Goal: Find contact information: Find contact information

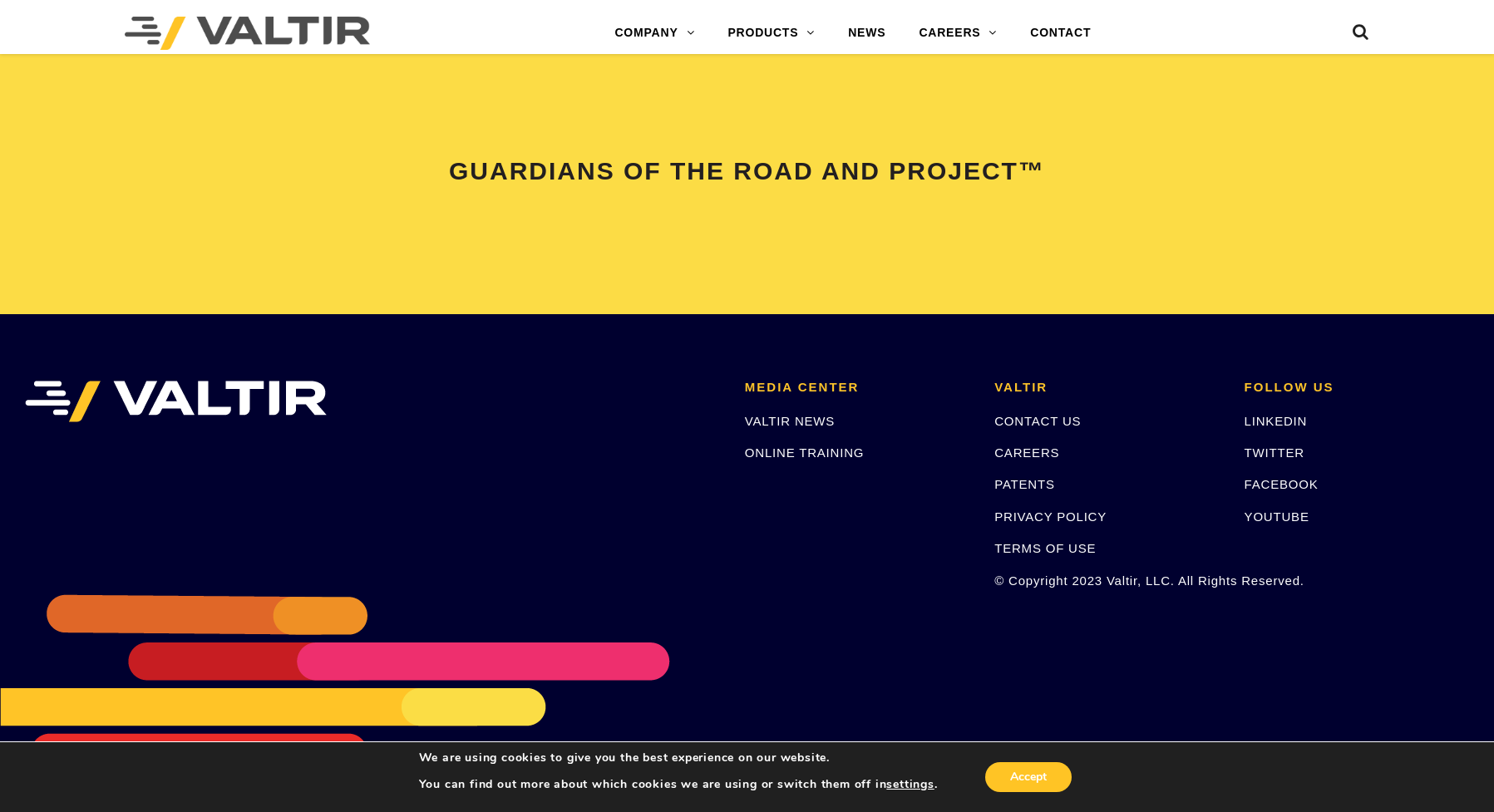
scroll to position [3491, 0]
click at [870, 419] on link "CONTACT US" at bounding box center [1037, 420] width 87 height 14
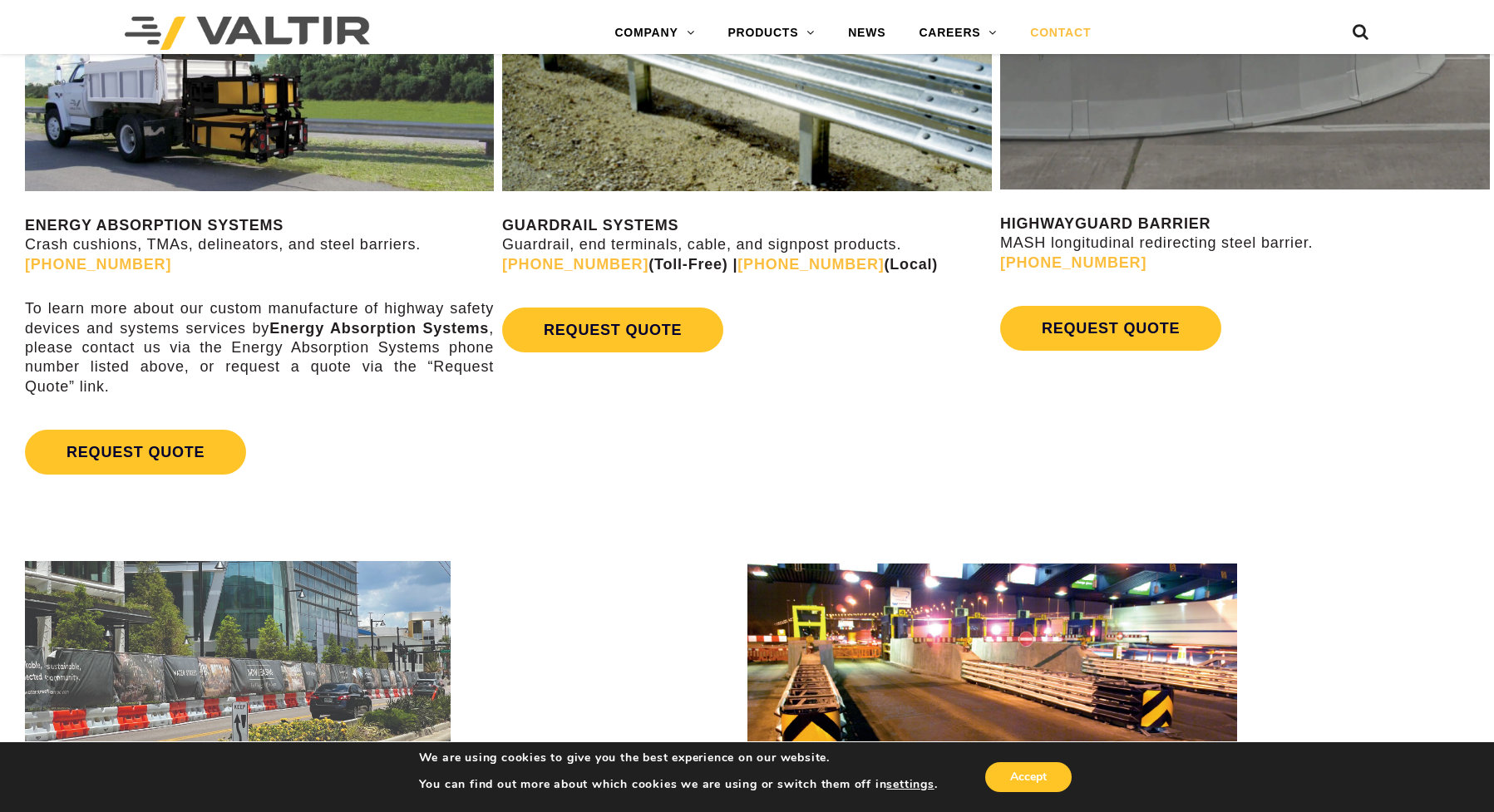
scroll to position [1065, 0]
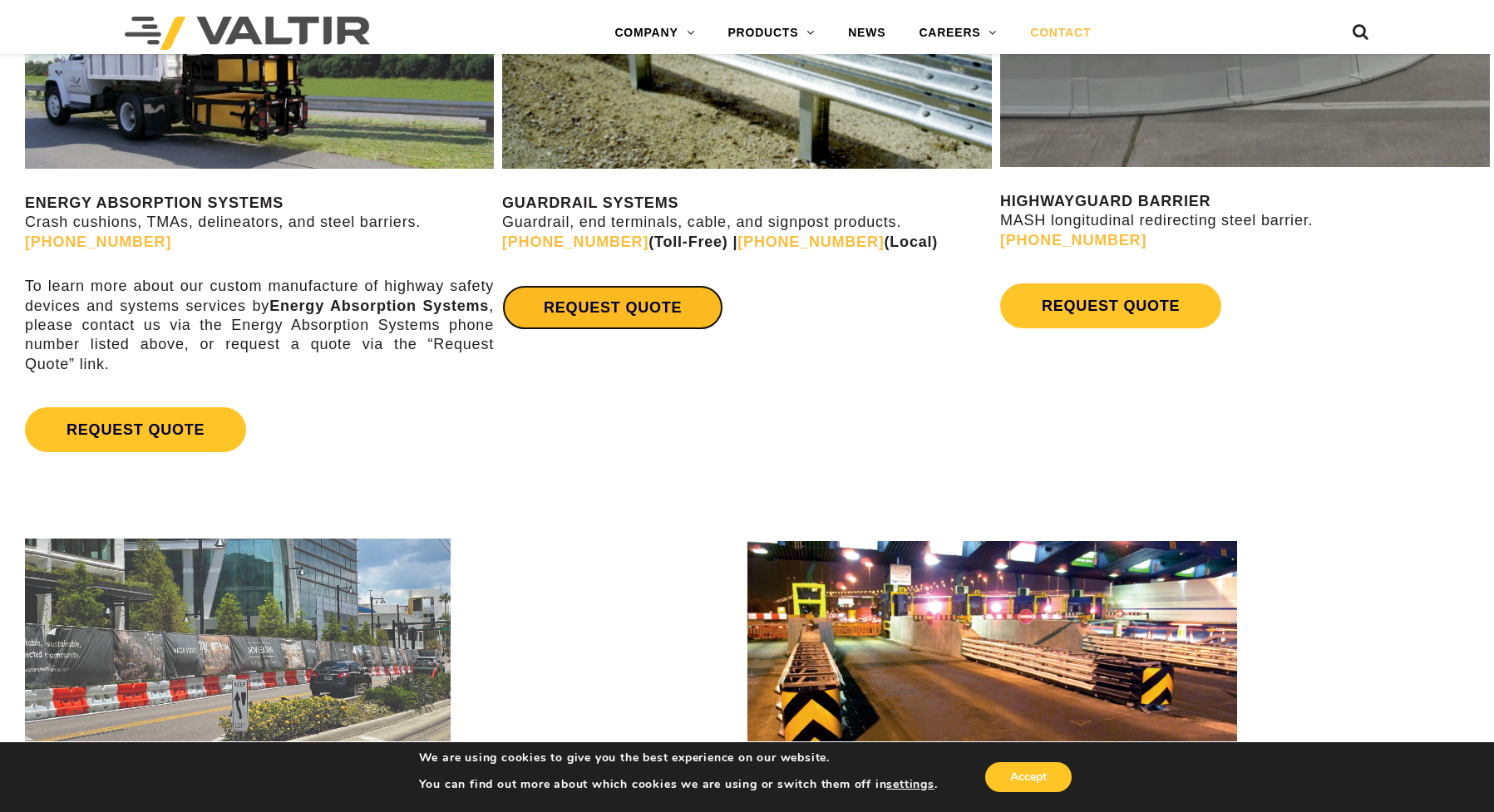
click at [607, 305] on link "REQUEST QUOTE" at bounding box center [613, 307] width 222 height 45
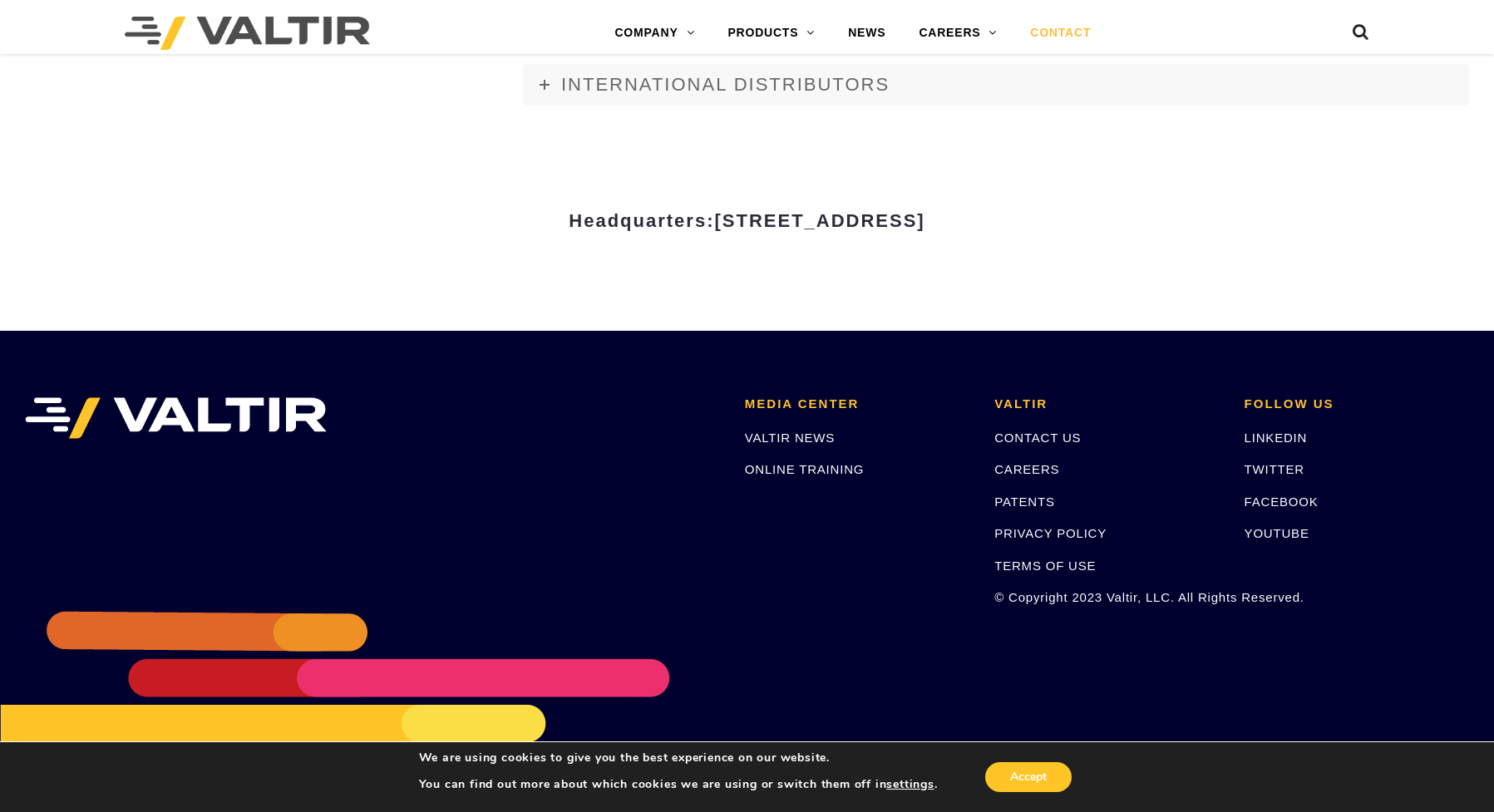
scroll to position [2229, 0]
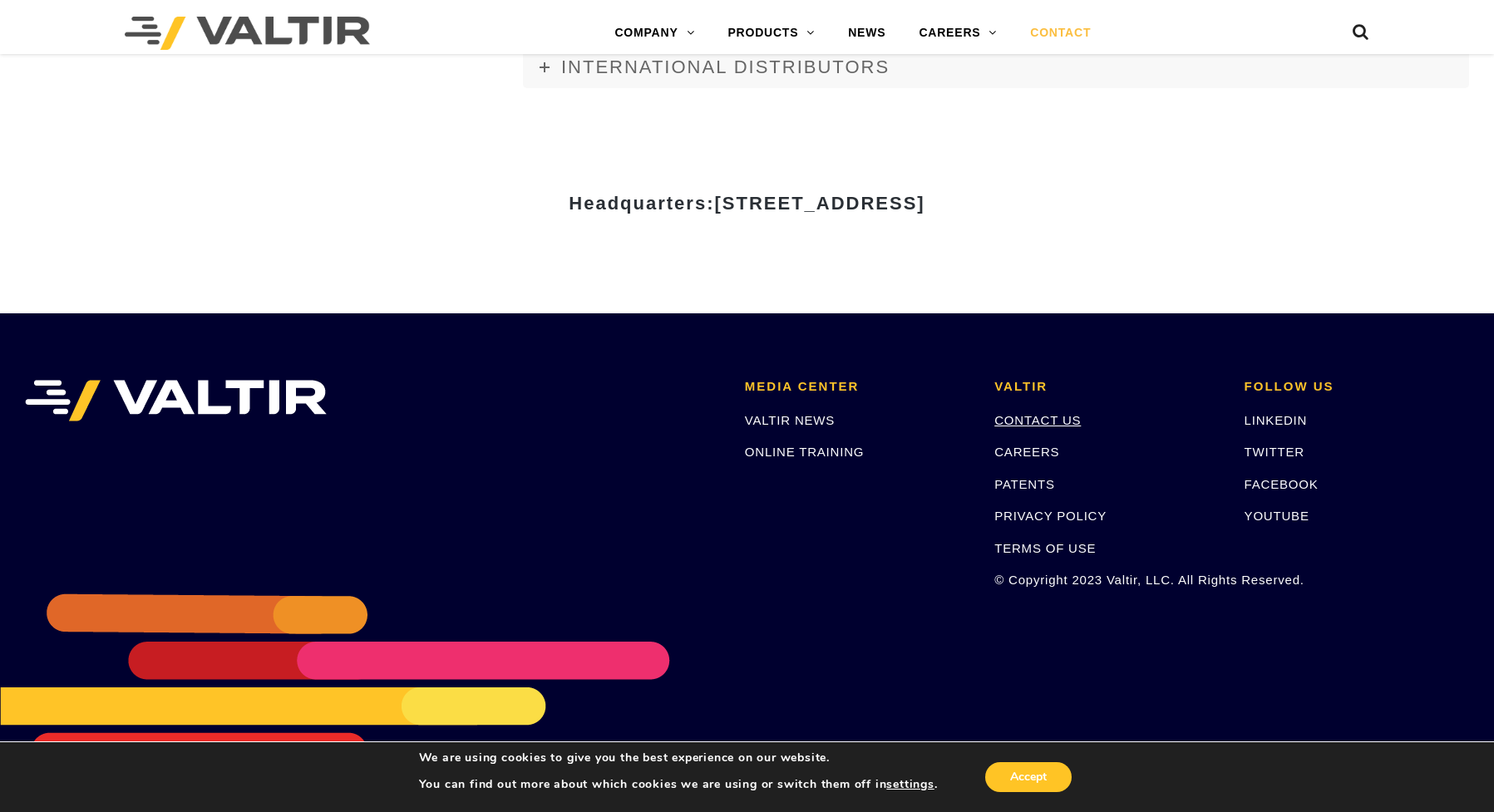
click at [1038, 422] on link "CONTACT US" at bounding box center [1037, 420] width 87 height 14
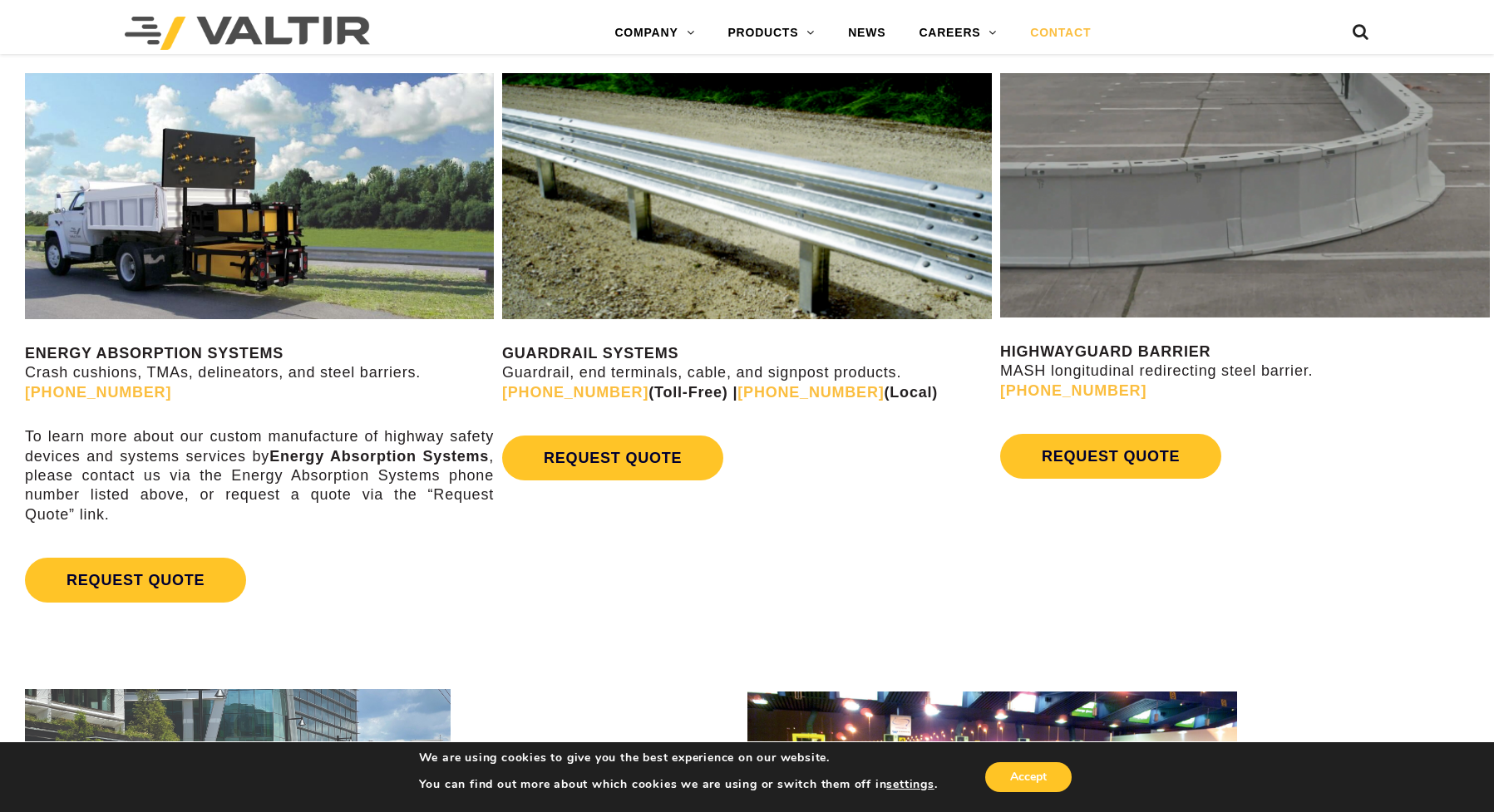
scroll to position [816, 0]
